Goal: Complete application form

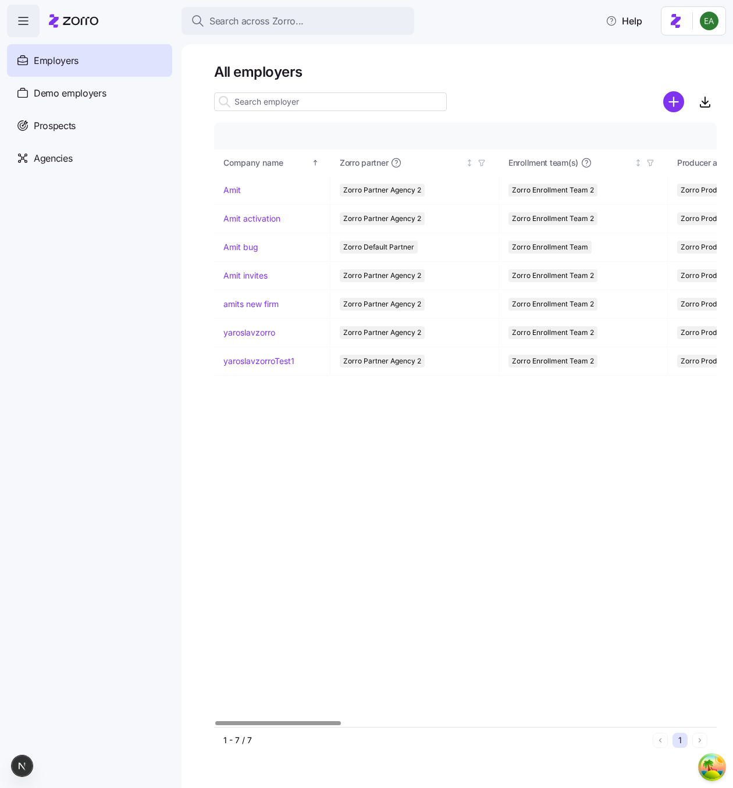
click at [238, 408] on div "Company details Benefit status Company name [PERSON_NAME] partner Enrollment te…" at bounding box center [465, 425] width 503 height 604
click at [376, 413] on div "Company details Benefit status Company name [PERSON_NAME] partner Enrollment te…" at bounding box center [465, 425] width 503 height 604
click at [236, 188] on link "Amit" at bounding box center [231, 190] width 17 height 12
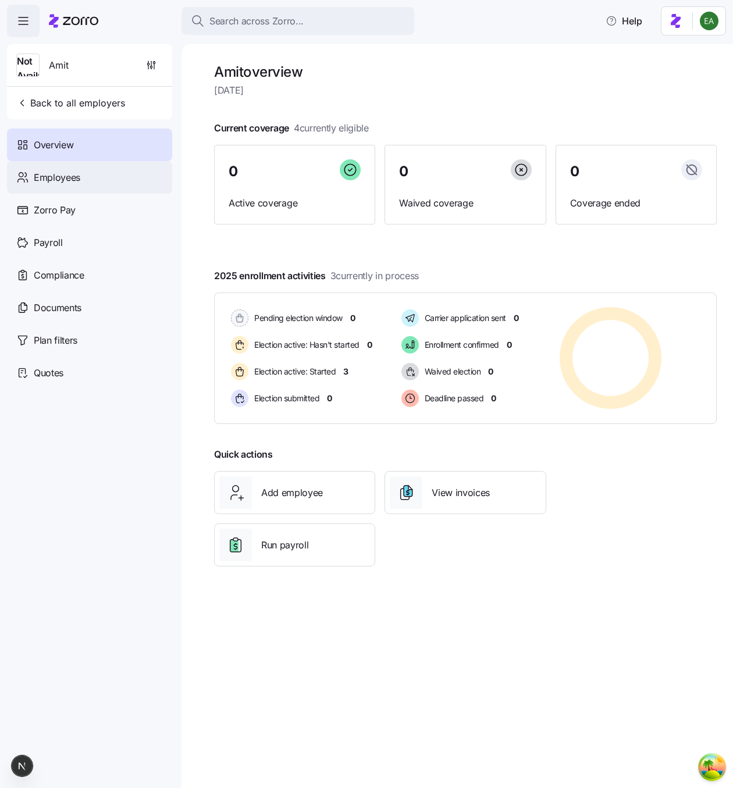
click at [57, 179] on span "Employees" at bounding box center [57, 177] width 47 height 15
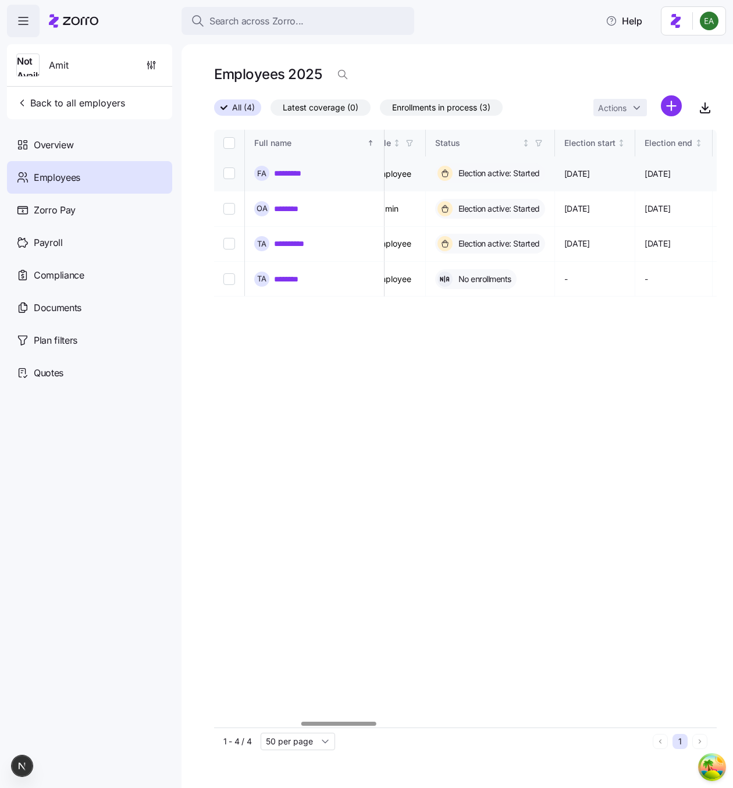
scroll to position [0, 584]
click at [294, 172] on link "*********" at bounding box center [292, 174] width 37 height 12
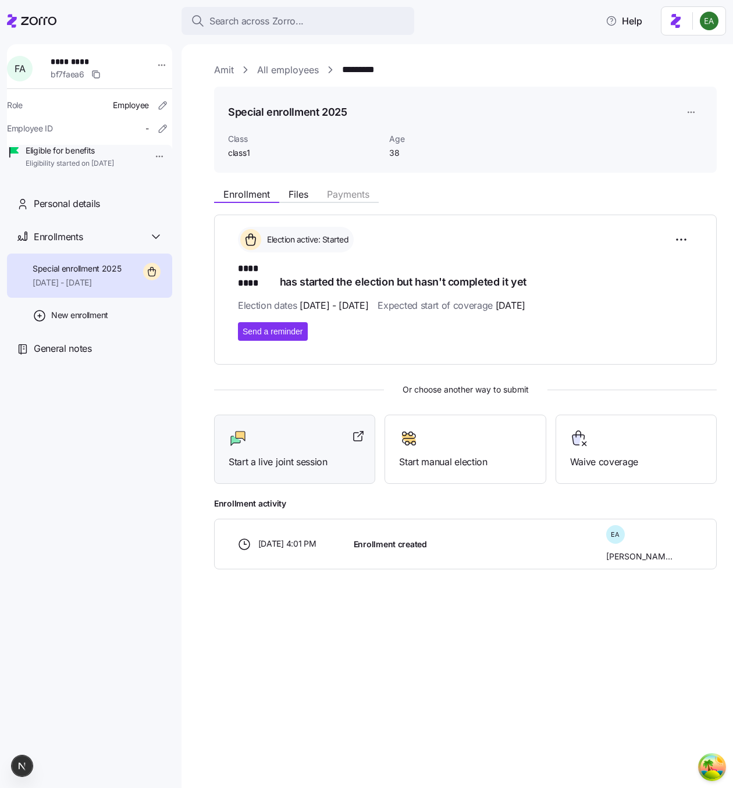
click at [307, 435] on div at bounding box center [295, 438] width 132 height 19
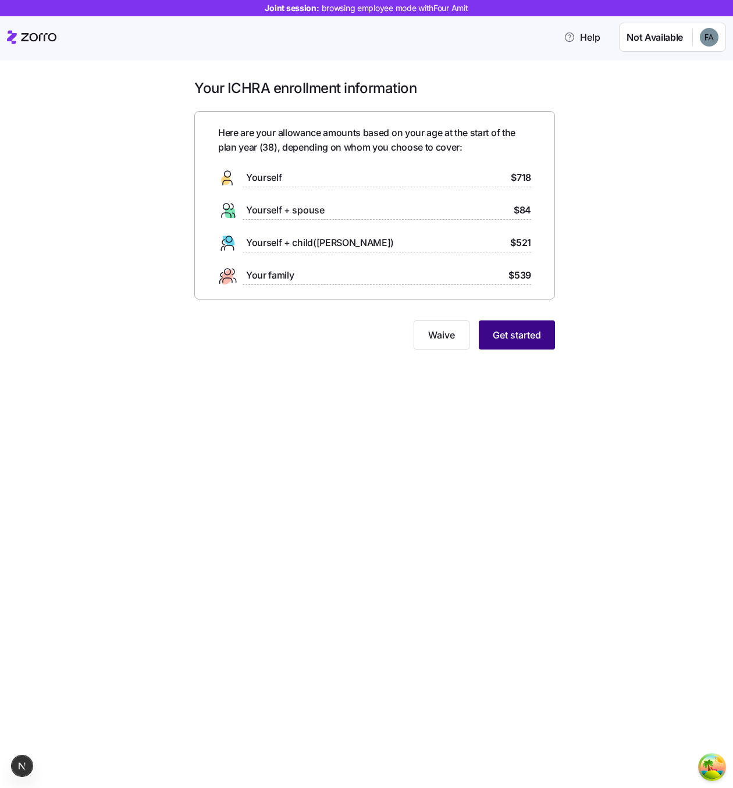
click at [516, 343] on button "Get started" at bounding box center [517, 335] width 76 height 29
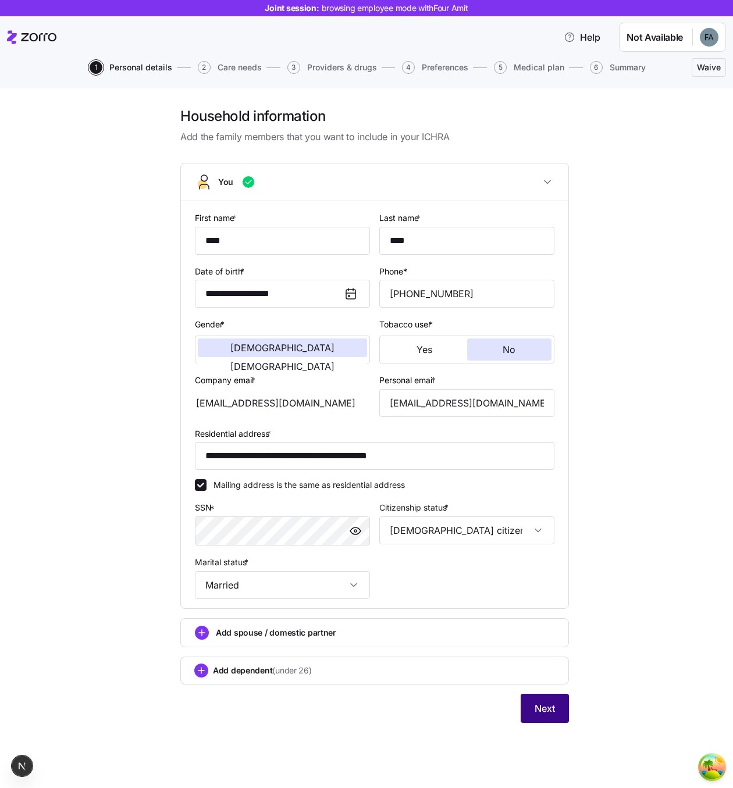
click at [526, 700] on button "Next" at bounding box center [545, 708] width 48 height 29
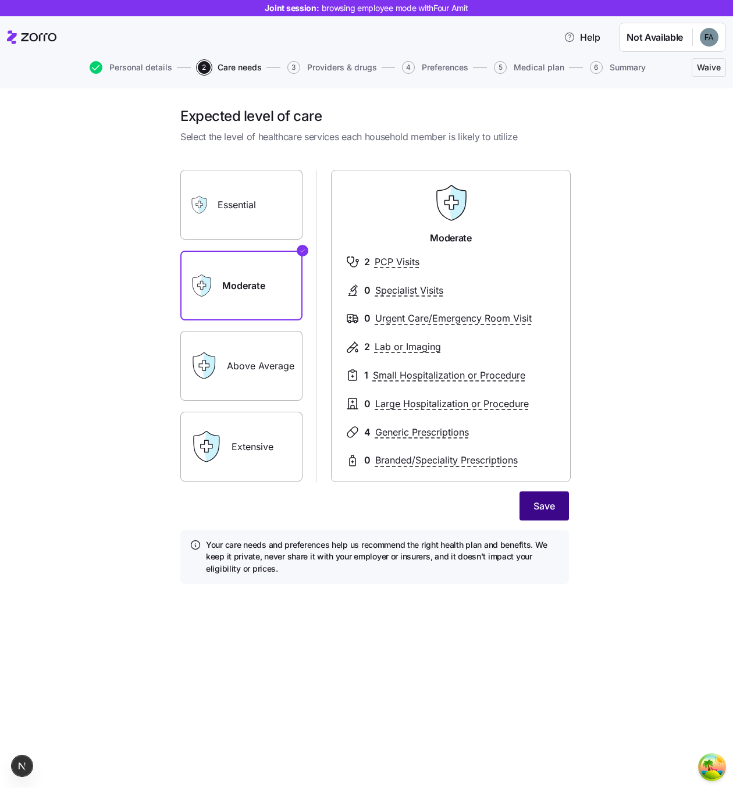
click at [544, 509] on span "Save" at bounding box center [544, 506] width 22 height 14
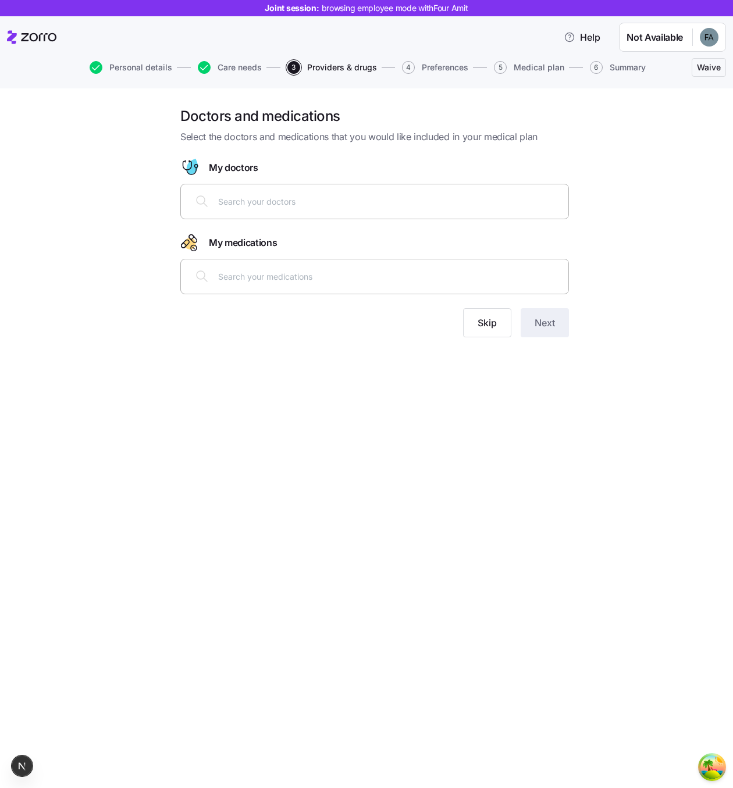
click at [293, 196] on input "text" at bounding box center [389, 201] width 343 height 13
click at [333, 268] on div at bounding box center [374, 276] width 373 height 28
type input "aca"
